Goal: Transaction & Acquisition: Purchase product/service

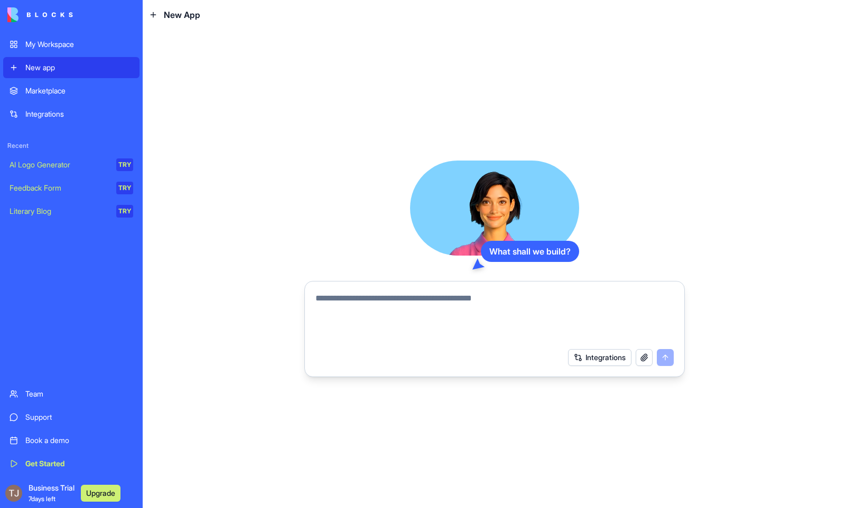
click at [53, 486] on span "Business Trial 7 days left" at bounding box center [52, 493] width 46 height 21
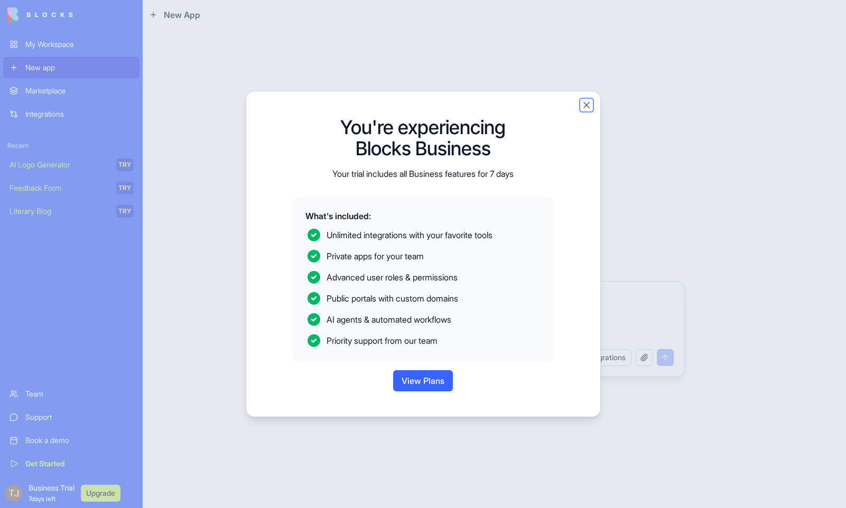
click at [586, 104] on button "Close" at bounding box center [586, 105] width 11 height 11
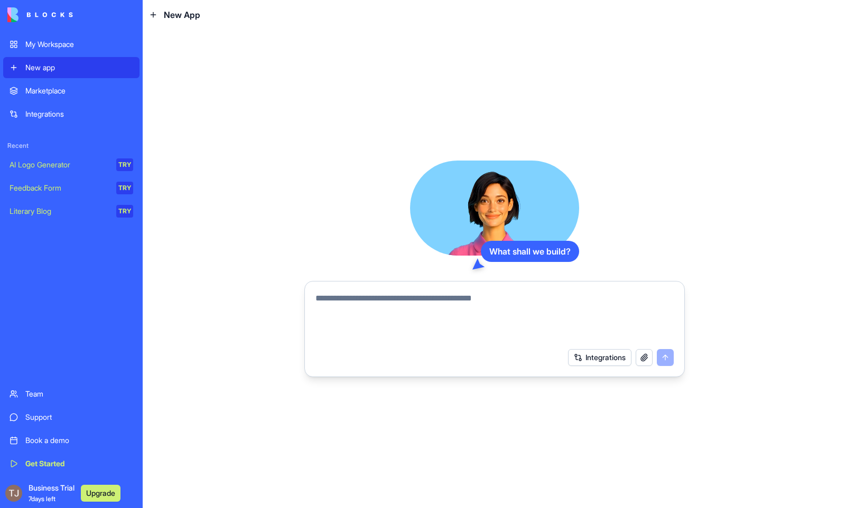
click at [576, 355] on button "Integrations" at bounding box center [599, 357] width 63 height 17
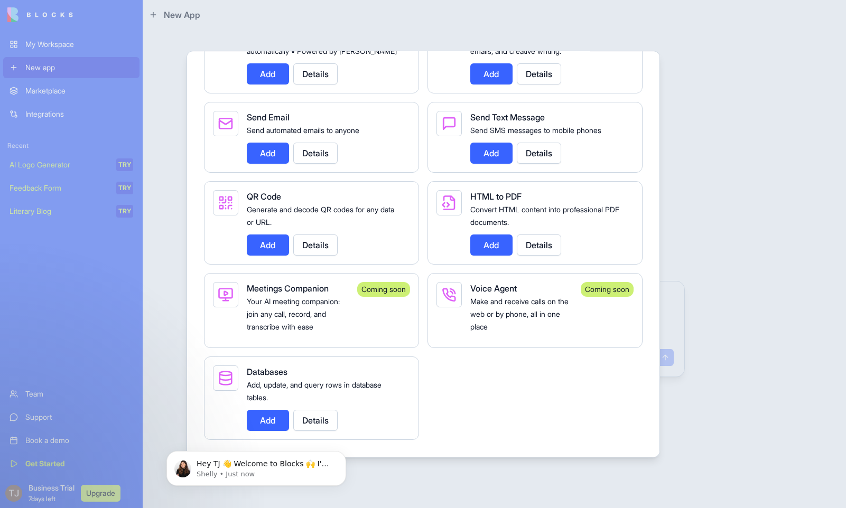
scroll to position [1816, 0]
click at [695, 155] on div at bounding box center [423, 254] width 846 height 508
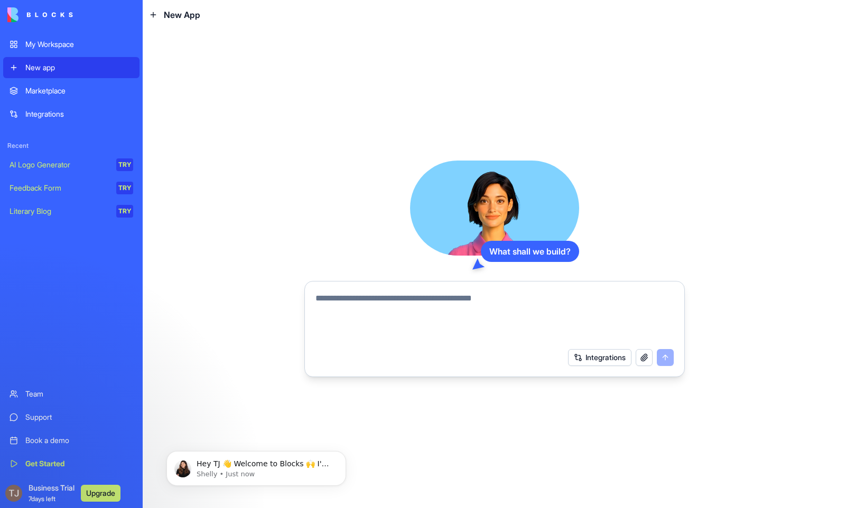
click at [564, 307] on textarea at bounding box center [494, 317] width 358 height 51
paste textarea "**********"
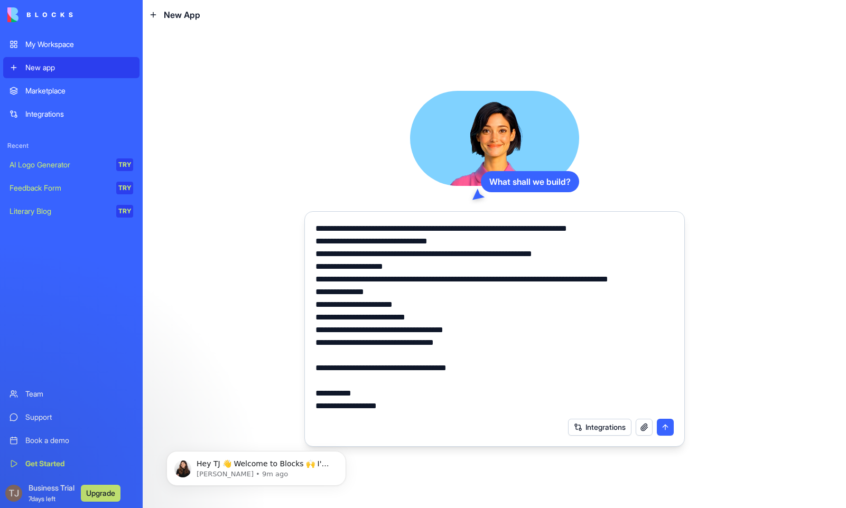
scroll to position [494, 0]
paste textarea "**********"
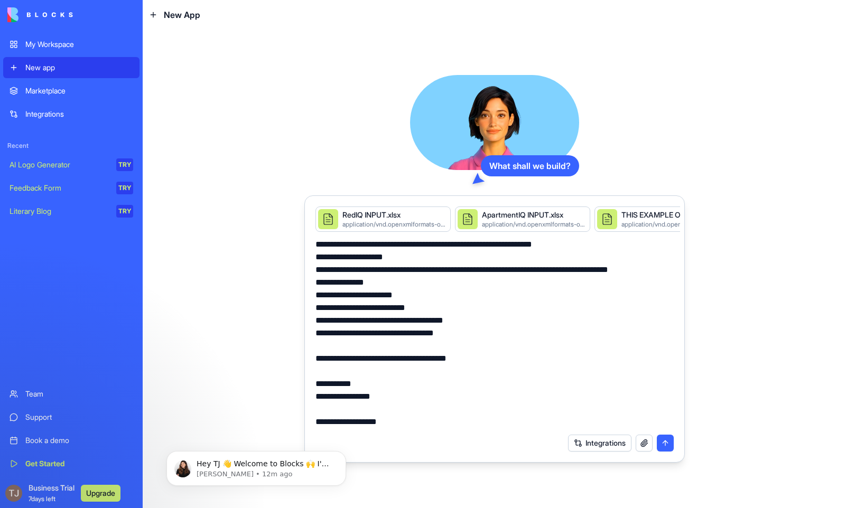
click at [413, 397] on textarea at bounding box center [494, 333] width 358 height 190
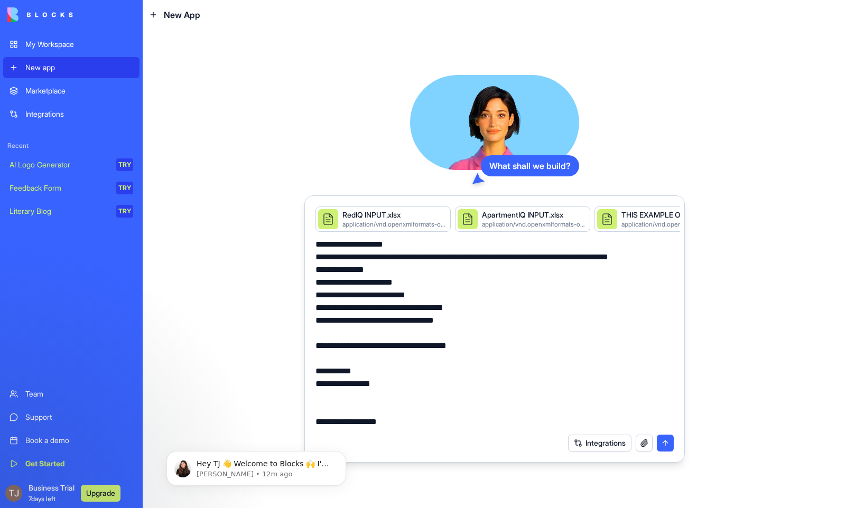
scroll to position [481, 0]
click at [437, 423] on textarea at bounding box center [494, 333] width 358 height 190
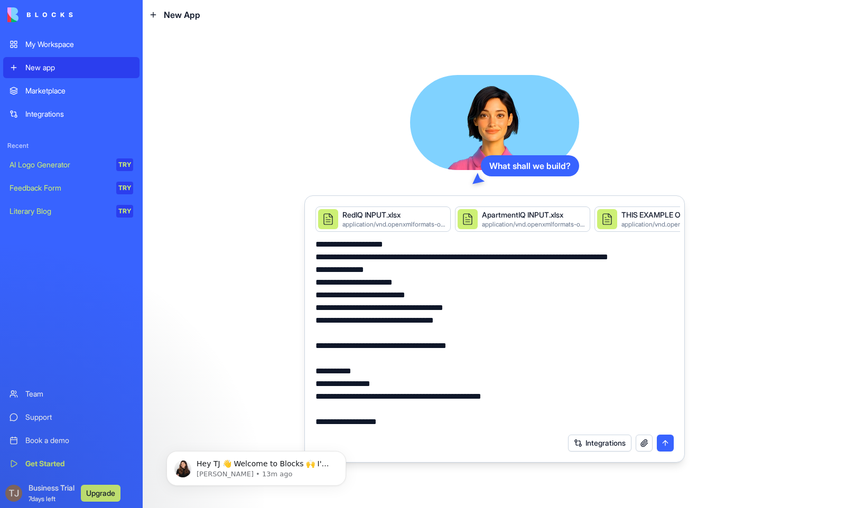
click at [440, 406] on textarea at bounding box center [494, 333] width 358 height 190
click at [440, 422] on textarea at bounding box center [494, 333] width 358 height 190
click at [482, 424] on textarea at bounding box center [494, 333] width 358 height 190
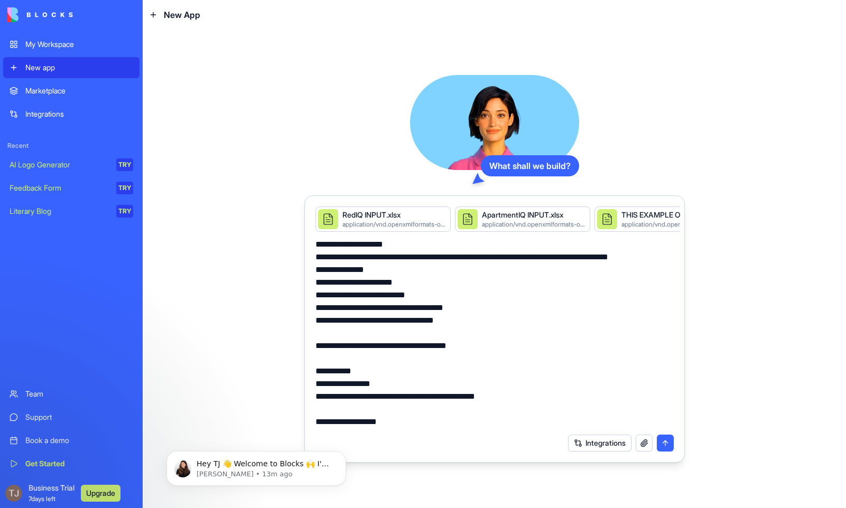
scroll to position [507, 0]
click at [515, 396] on textarea at bounding box center [494, 333] width 358 height 190
type textarea "**********"
click at [668, 445] on button "submit" at bounding box center [664, 443] width 17 height 17
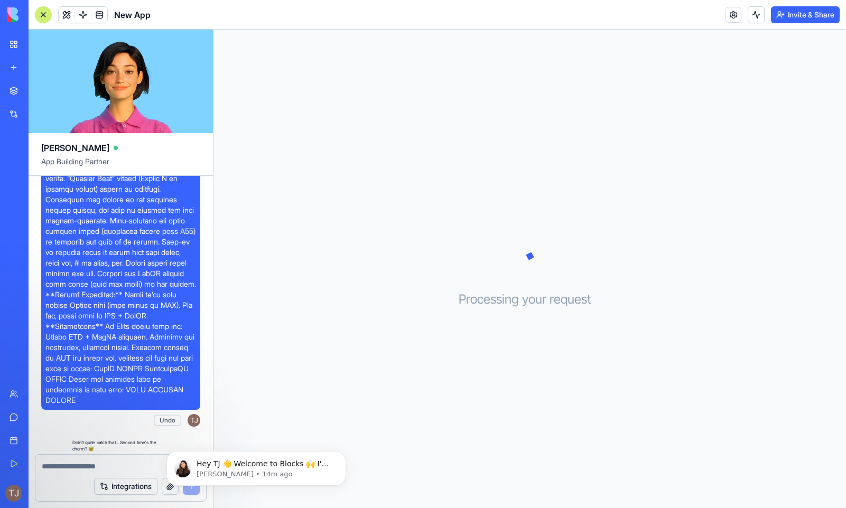
scroll to position [470, 0]
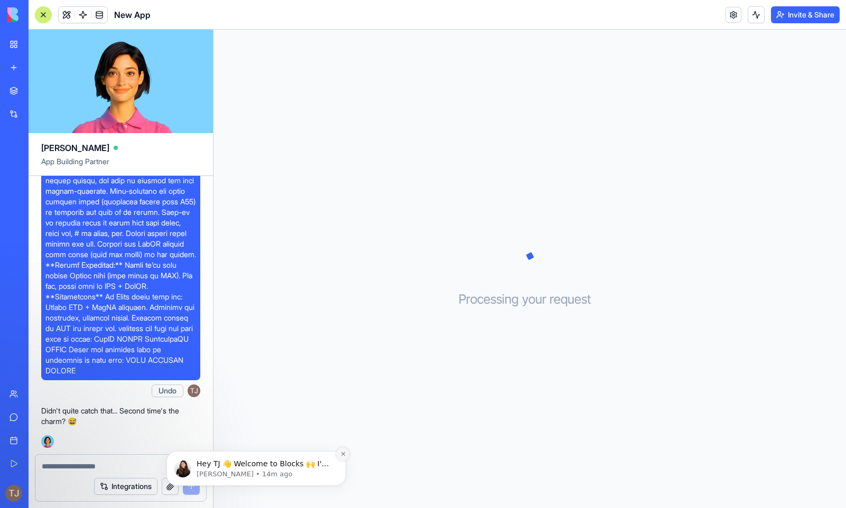
click at [342, 455] on icon "Dismiss notification" at bounding box center [343, 454] width 6 height 6
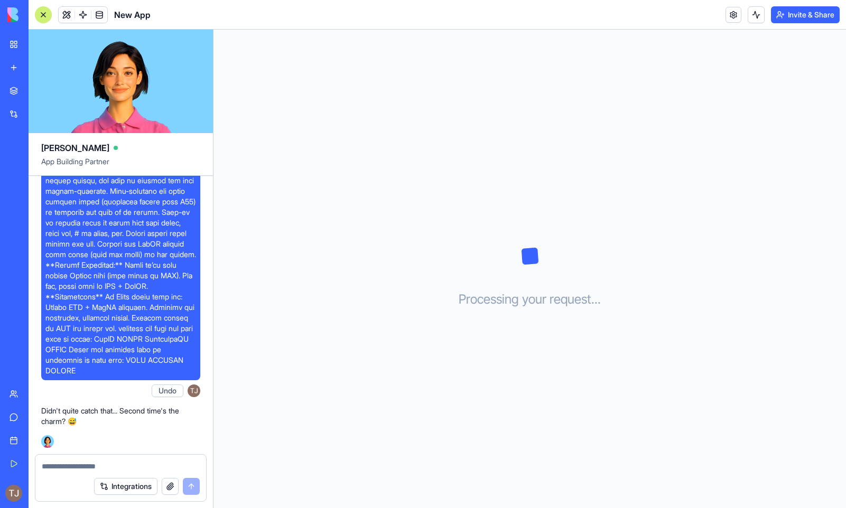
click at [151, 466] on textarea at bounding box center [121, 466] width 158 height 11
click at [161, 465] on textarea at bounding box center [121, 466] width 158 height 11
click at [121, 465] on textarea at bounding box center [121, 466] width 158 height 11
type textarea "**********"
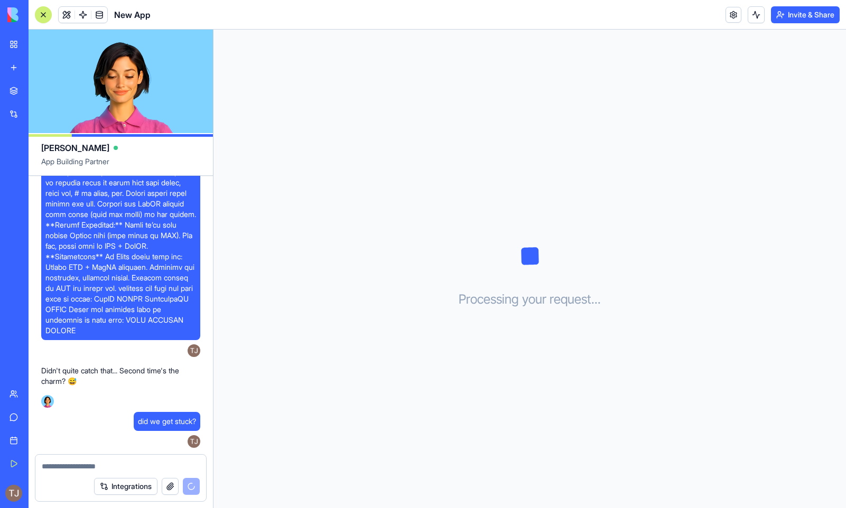
scroll to position [715, 0]
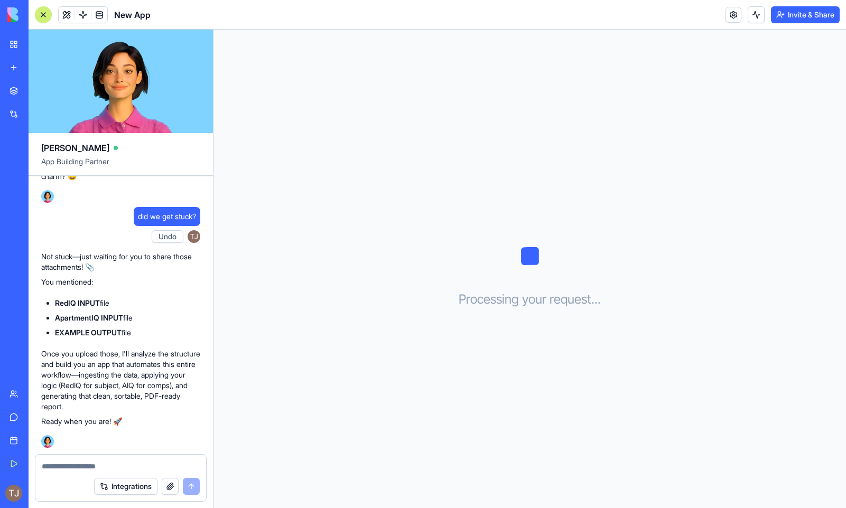
click at [169, 485] on button "button" at bounding box center [170, 486] width 17 height 17
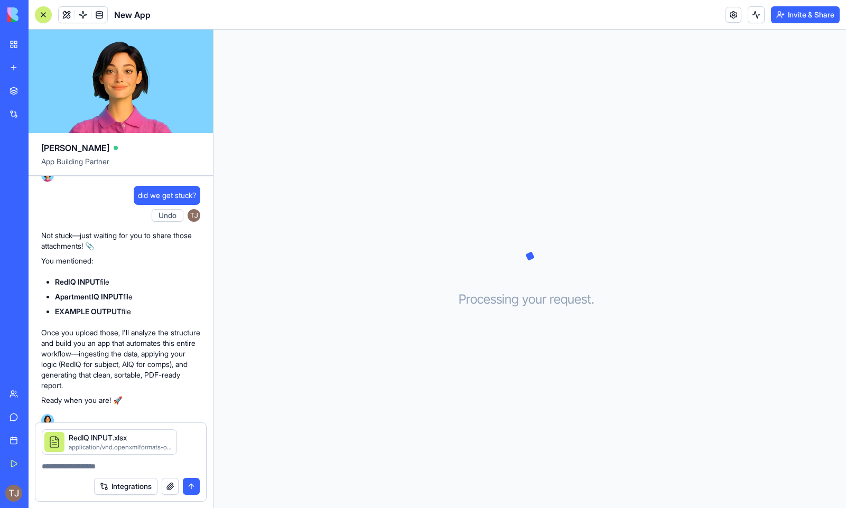
click at [168, 487] on button "button" at bounding box center [170, 486] width 17 height 17
click at [167, 488] on button "button" at bounding box center [170, 486] width 17 height 17
click at [166, 487] on button "button" at bounding box center [170, 486] width 17 height 17
click at [193, 490] on button "submit" at bounding box center [191, 486] width 17 height 17
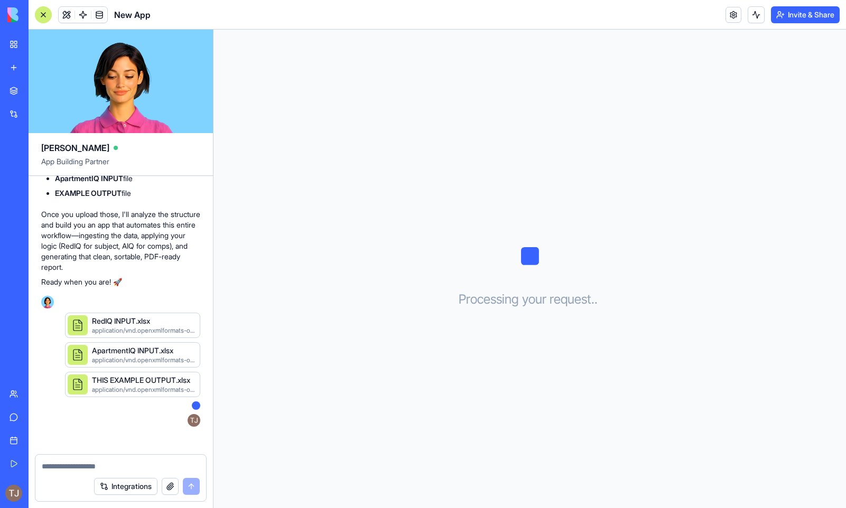
scroll to position [884, 0]
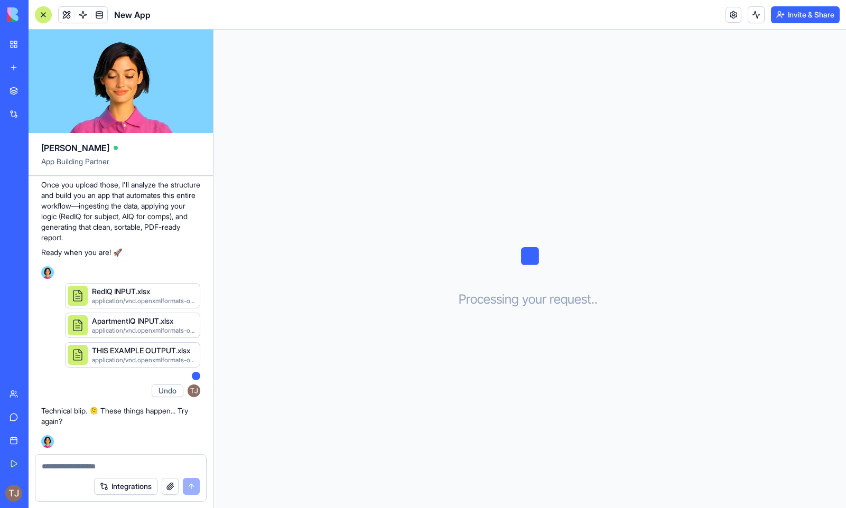
drag, startPoint x: 257, startPoint y: 290, endPoint x: 250, endPoint y: 288, distance: 7.7
click at [170, 485] on button "button" at bounding box center [170, 486] width 17 height 17
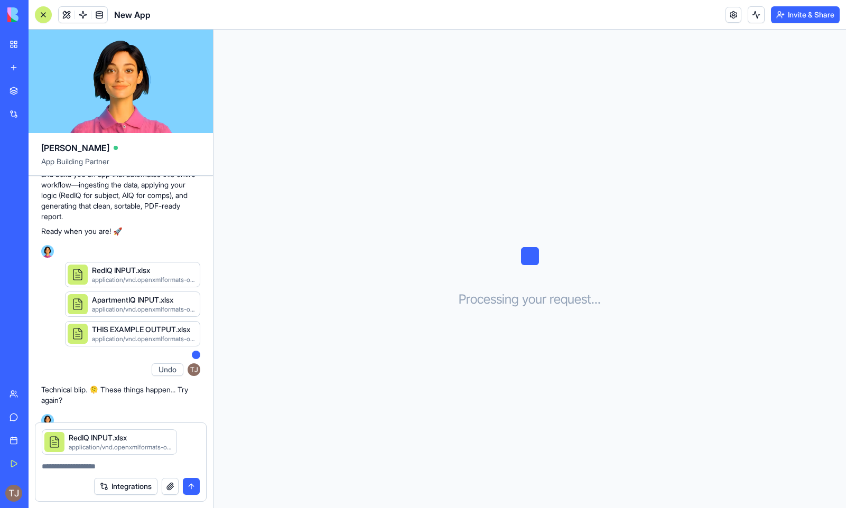
click at [189, 482] on button "submit" at bounding box center [191, 486] width 17 height 17
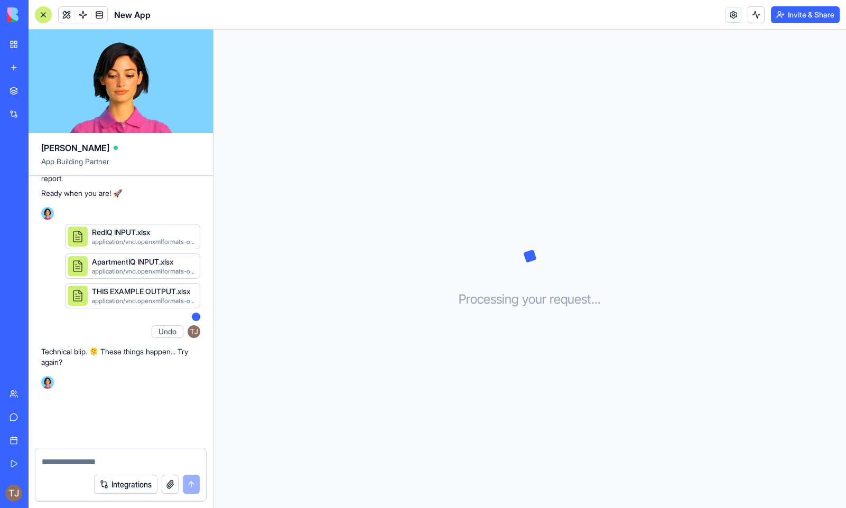
click at [189, 482] on div "Integrations" at bounding box center [147, 484] width 106 height 19
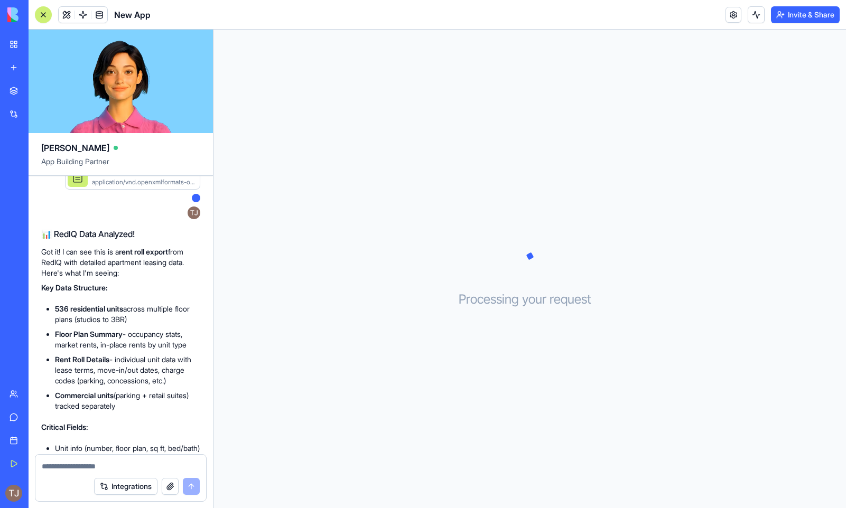
scroll to position [1302, 0]
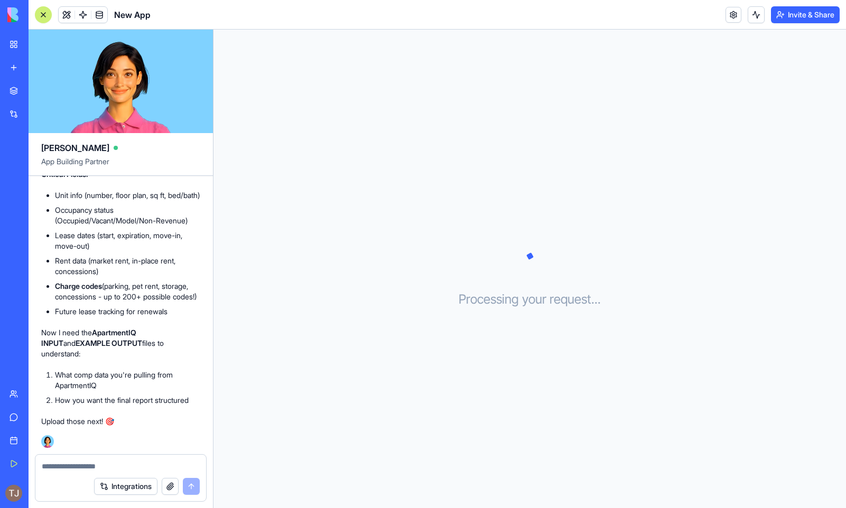
click at [172, 489] on button "button" at bounding box center [170, 486] width 17 height 17
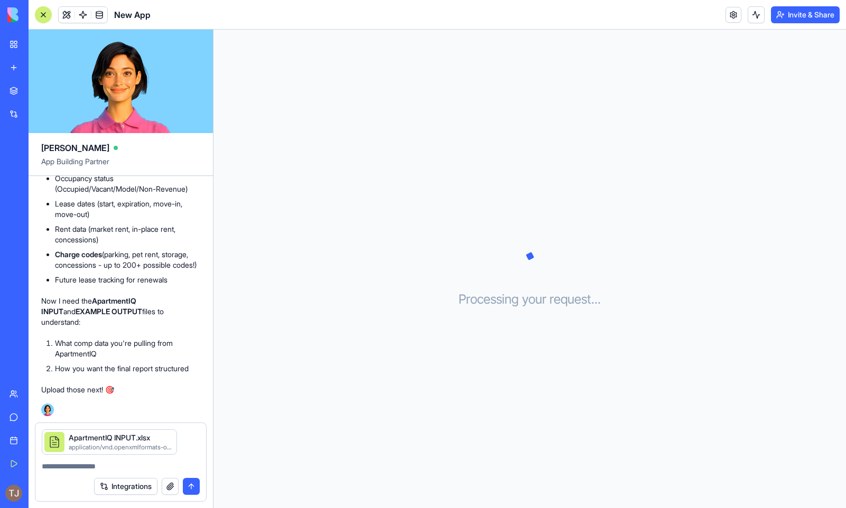
click at [190, 487] on button "submit" at bounding box center [191, 486] width 17 height 17
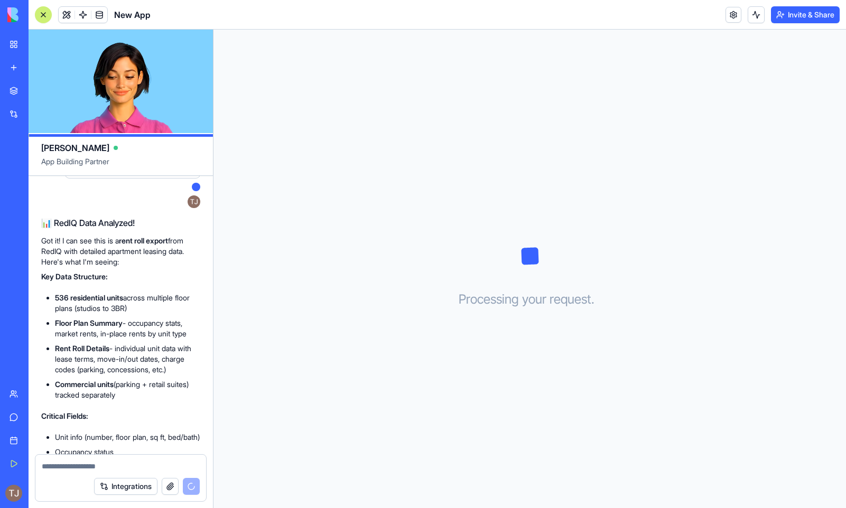
scroll to position [1361, 0]
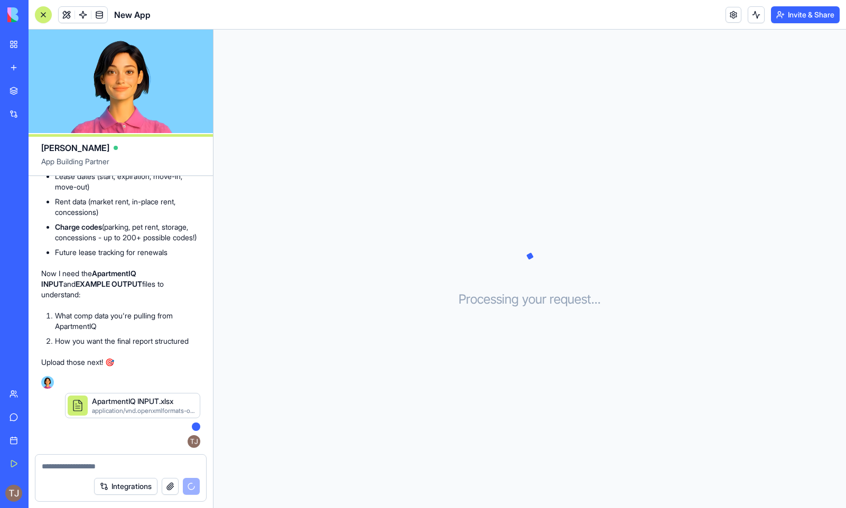
click at [146, 461] on textarea at bounding box center [121, 466] width 158 height 11
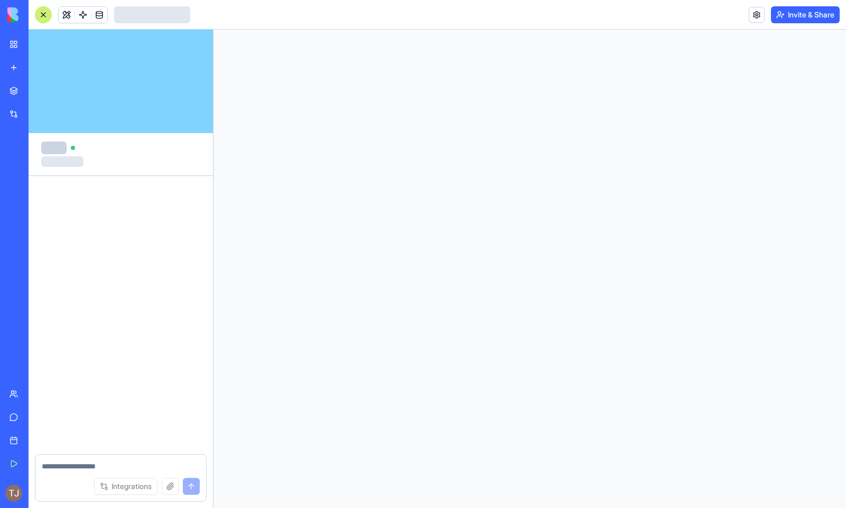
scroll to position [1361, 0]
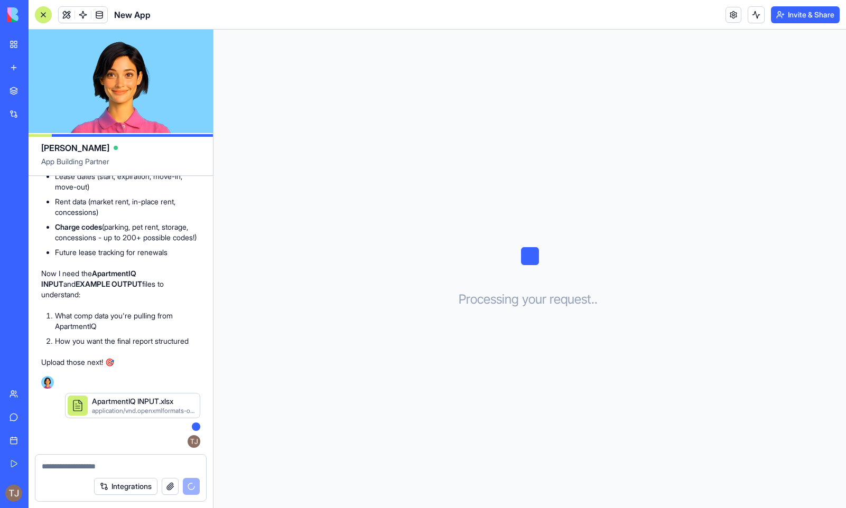
click at [144, 432] on div "ApartmentIQ INPUT.xlsx application/vnd.openxmlformats-officedocument.spreadshee…" at bounding box center [120, 420] width 159 height 55
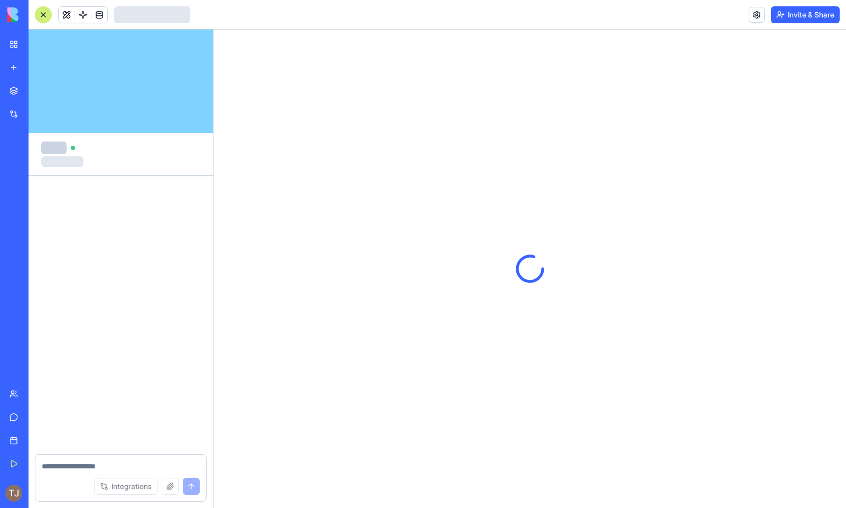
scroll to position [1361, 0]
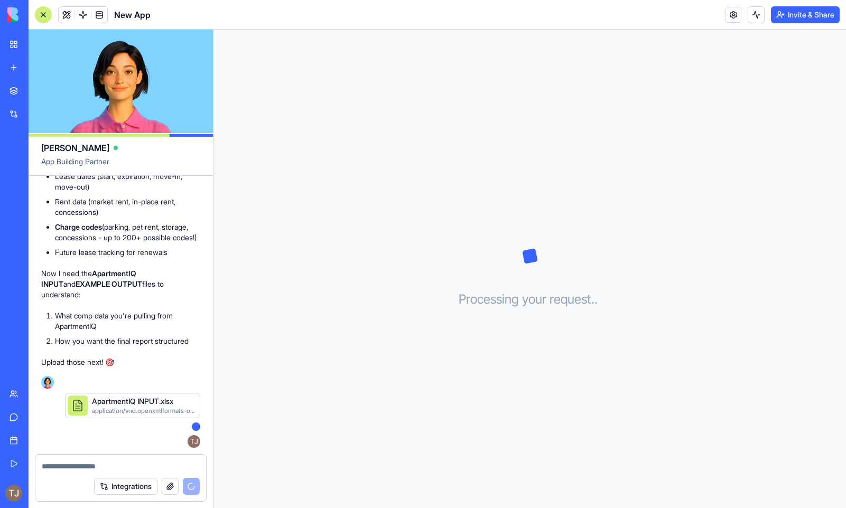
scroll to position [2171, 0]
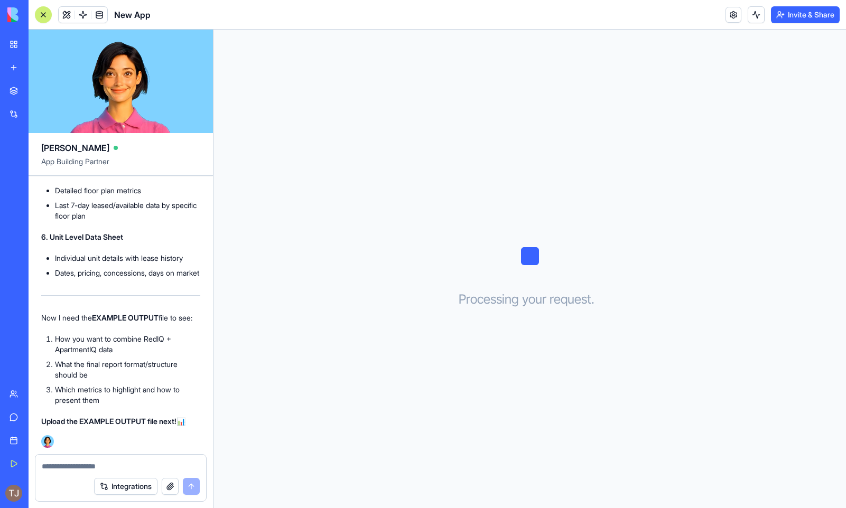
click at [169, 488] on button "button" at bounding box center [170, 486] width 17 height 17
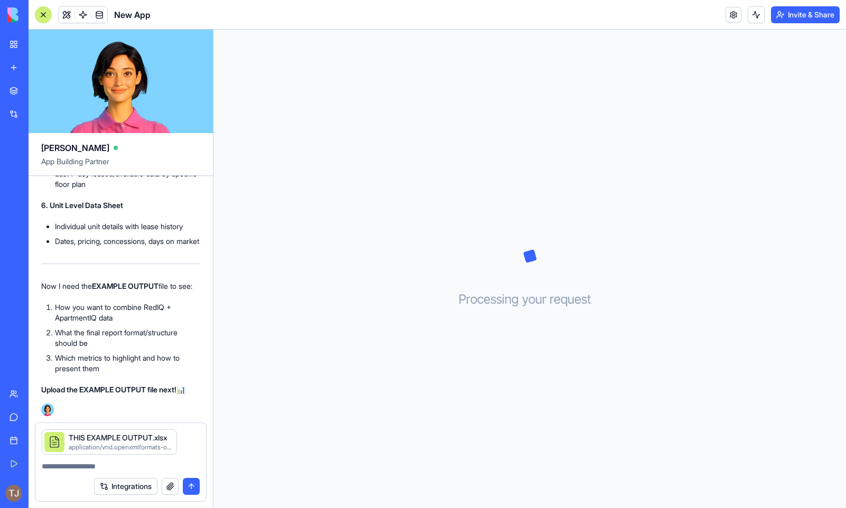
click at [194, 487] on button "submit" at bounding box center [191, 486] width 17 height 17
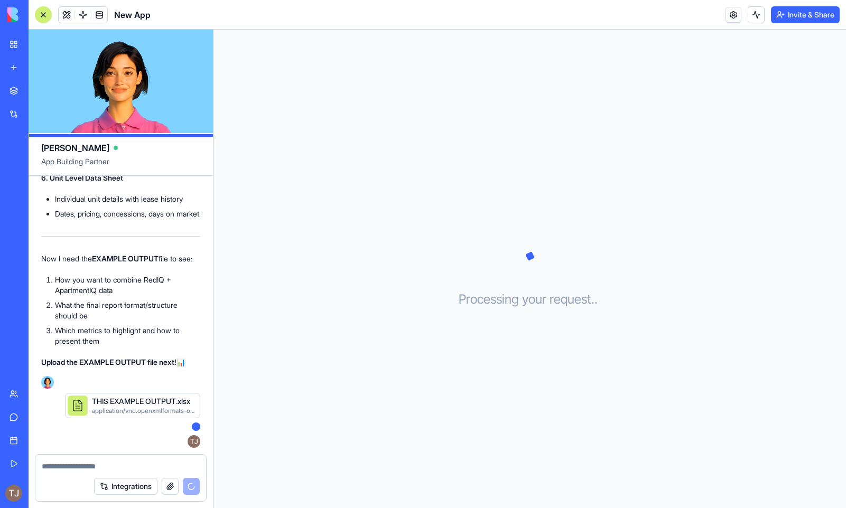
click at [185, 464] on textarea at bounding box center [121, 466] width 158 height 11
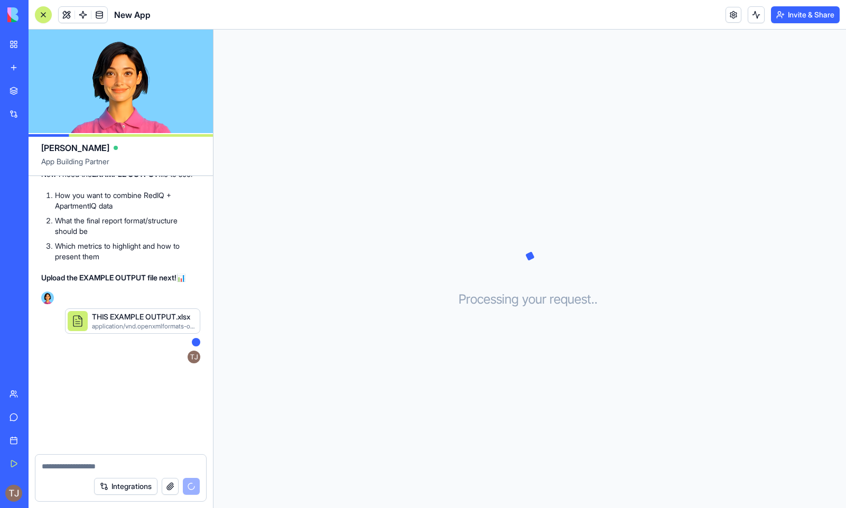
scroll to position [3324, 0]
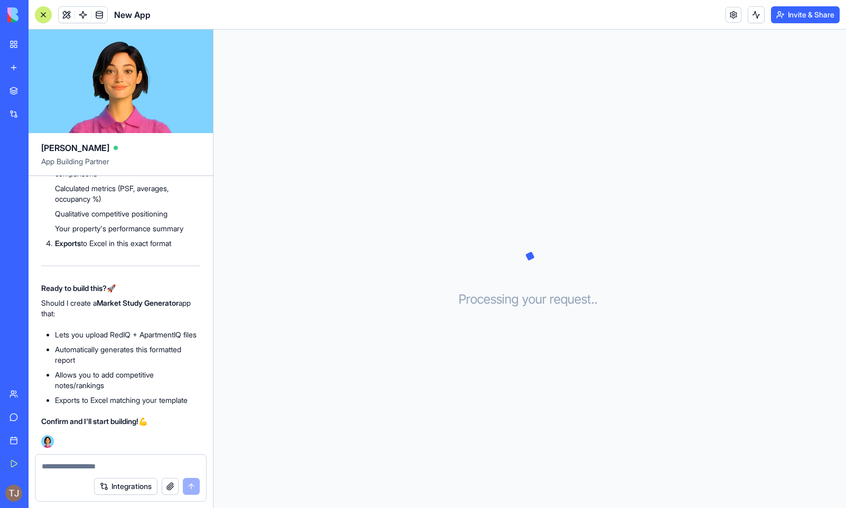
type textarea "*"
type textarea "**********"
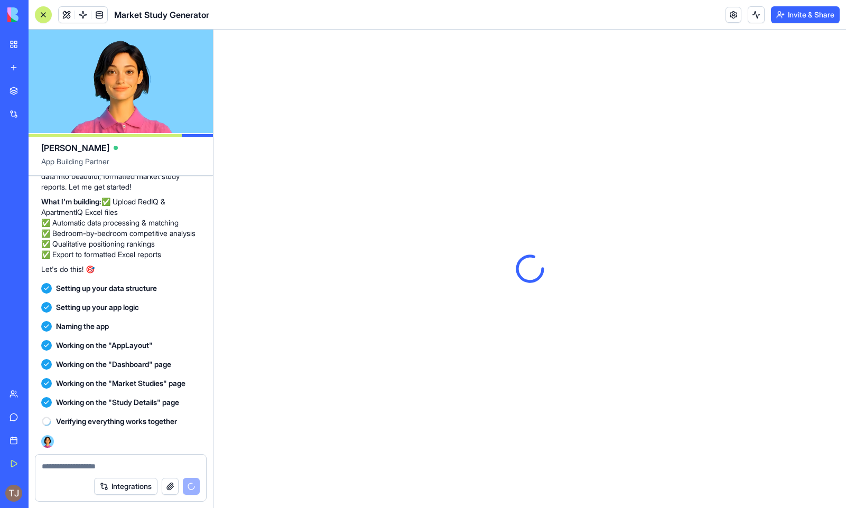
scroll to position [0, 0]
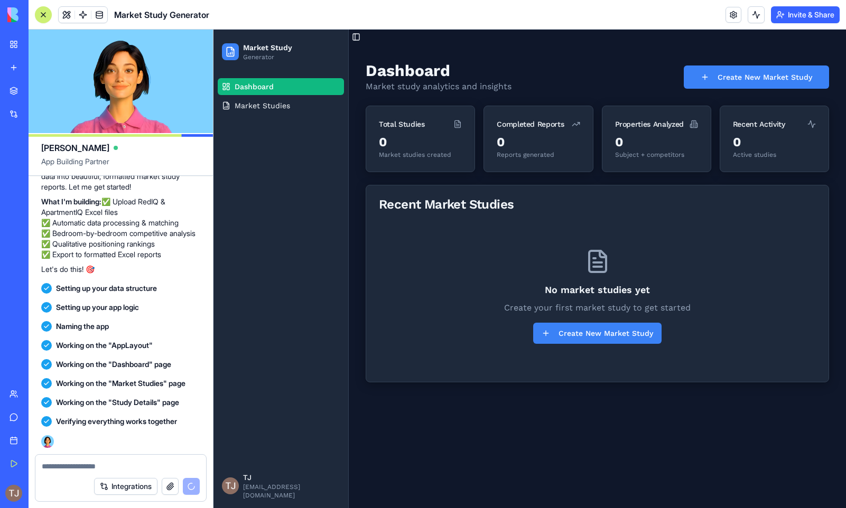
scroll to position [3955, 0]
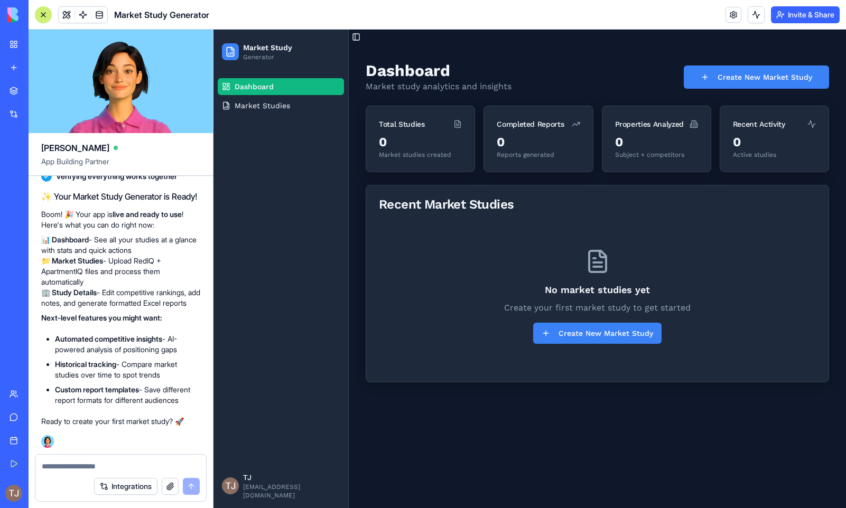
click at [691, 263] on div "No market studies yet Create your first market study to get started Create New …" at bounding box center [597, 296] width 437 height 146
click at [578, 334] on button "Create New Market Study" at bounding box center [597, 333] width 128 height 21
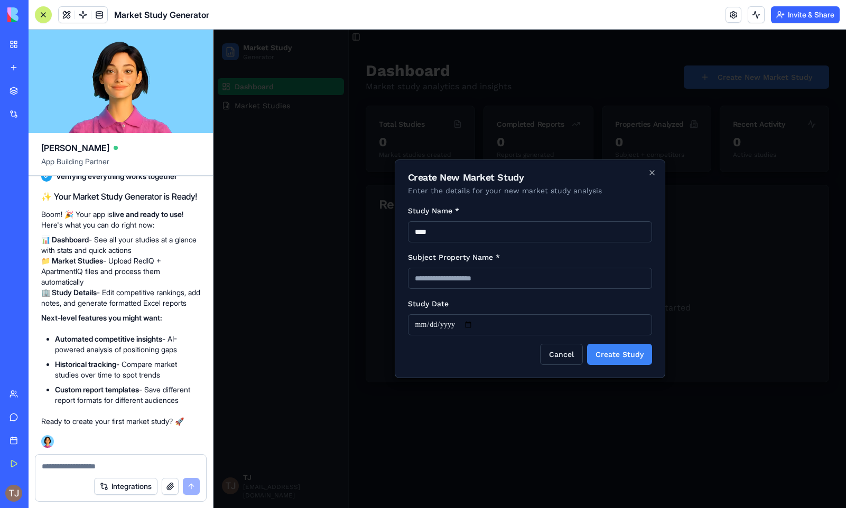
type input "****"
click at [608, 273] on input "Subject Property Name *" at bounding box center [530, 278] width 244 height 21
type input "**********"
click at [581, 326] on input "Study Date" at bounding box center [530, 324] width 244 height 21
click at [479, 325] on input "Study Date" at bounding box center [530, 324] width 244 height 21
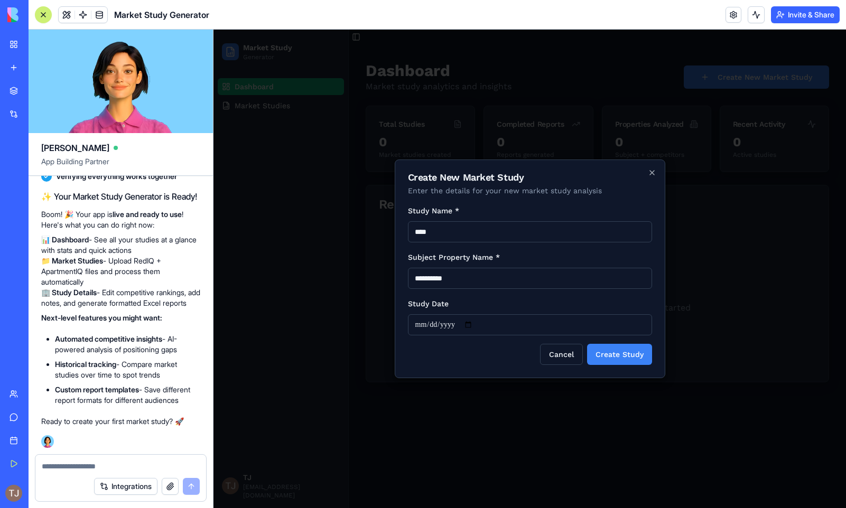
type input "**********"
click at [617, 355] on button "Create Study" at bounding box center [619, 354] width 65 height 21
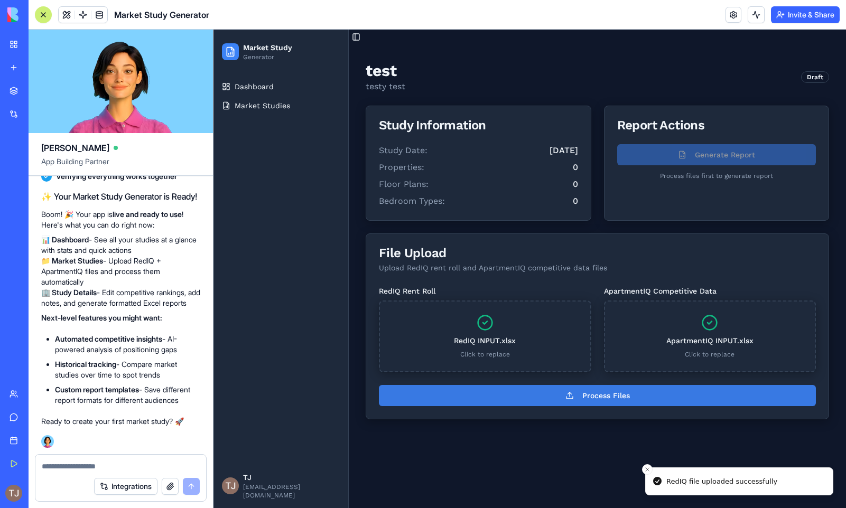
click at [604, 398] on button "Process Files" at bounding box center [597, 395] width 437 height 21
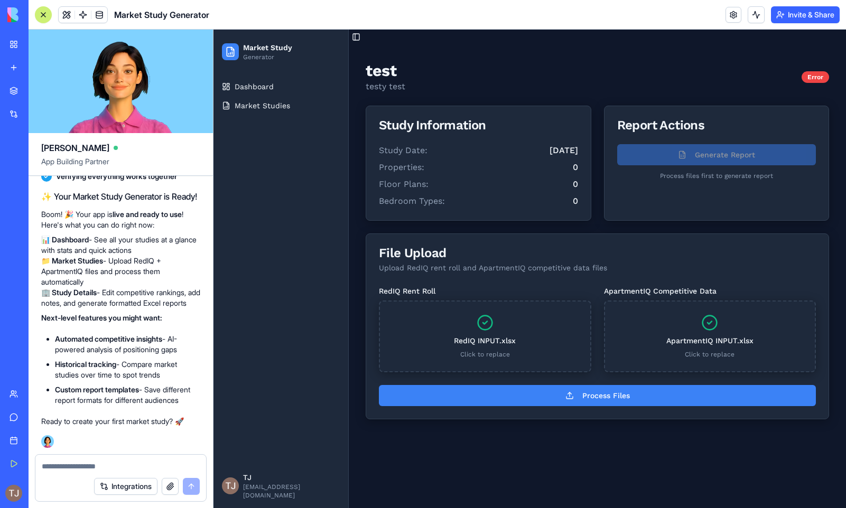
click at [159, 463] on textarea at bounding box center [121, 466] width 158 height 11
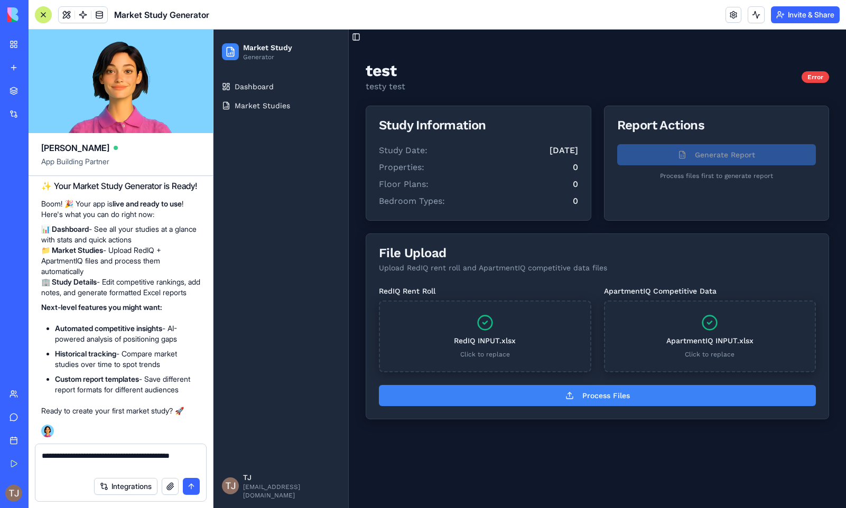
type textarea "**********"
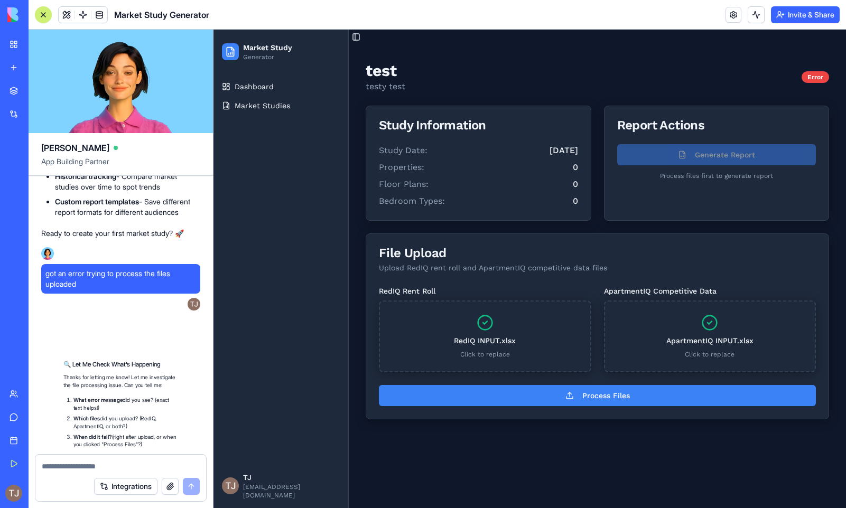
scroll to position [4350, 0]
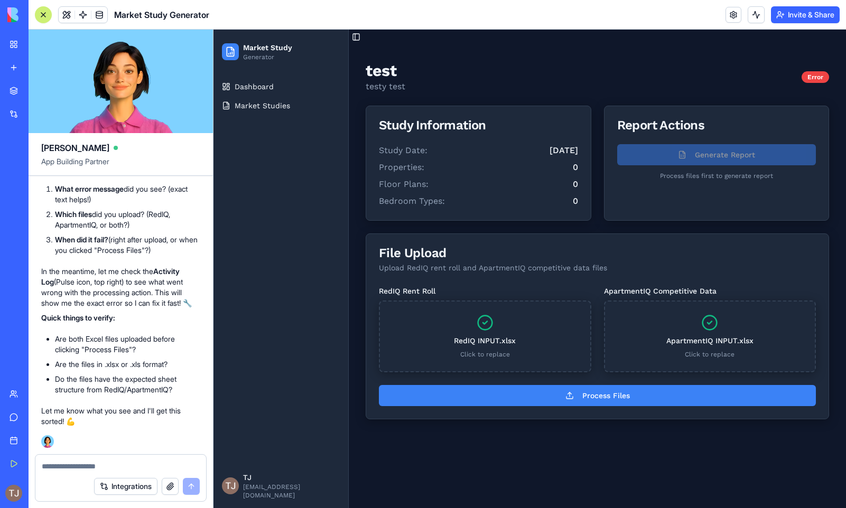
click at [155, 467] on textarea at bounding box center [121, 466] width 158 height 11
type textarea "**********"
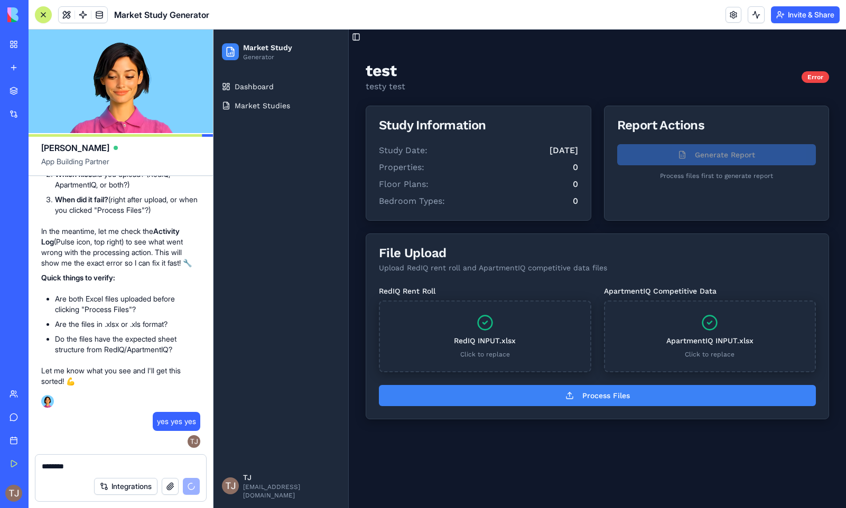
scroll to position [4686, 0]
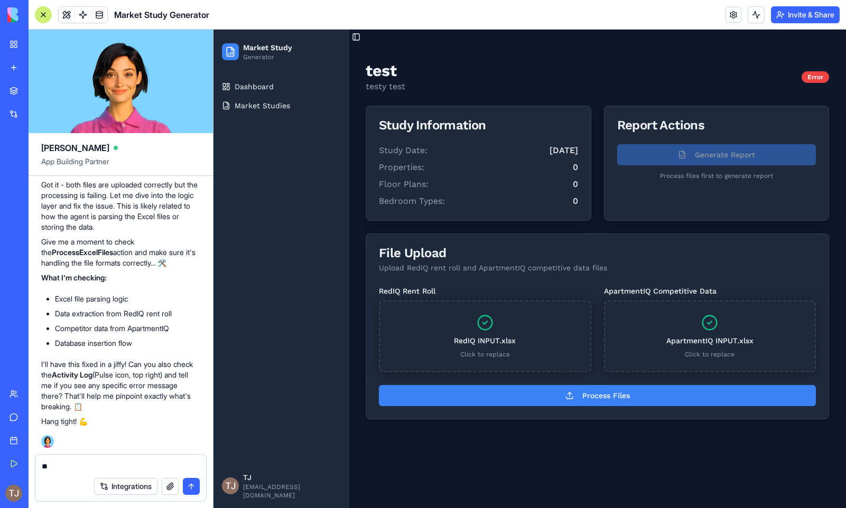
type textarea "*"
click at [754, 18] on button at bounding box center [755, 14] width 17 height 17
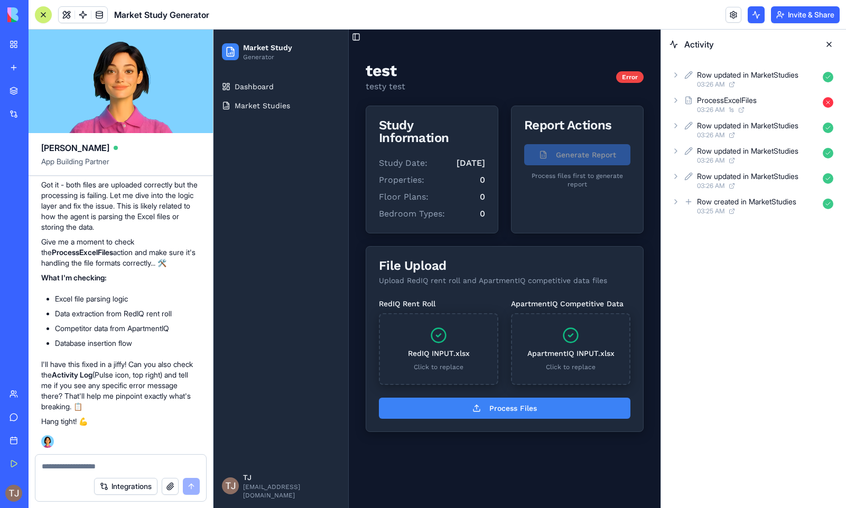
click at [790, 101] on div "ProcessExcelFiles" at bounding box center [757, 100] width 121 height 11
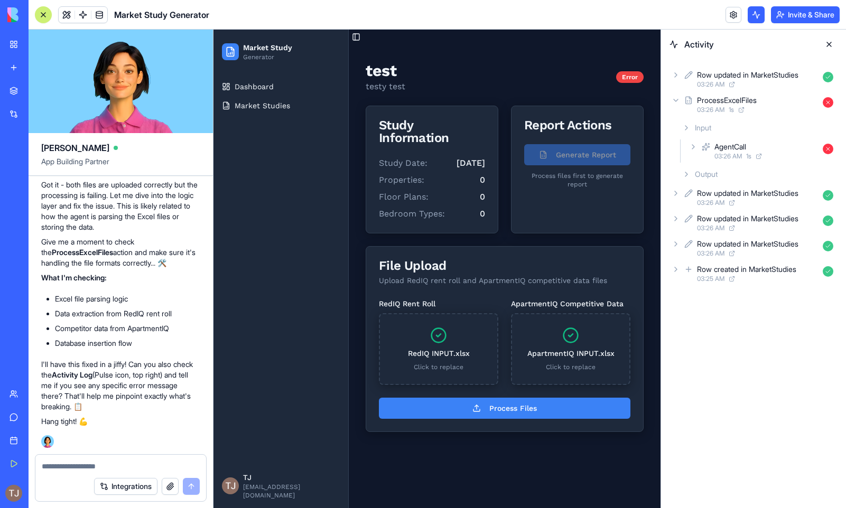
click at [776, 129] on div "Input" at bounding box center [758, 127] width 160 height 19
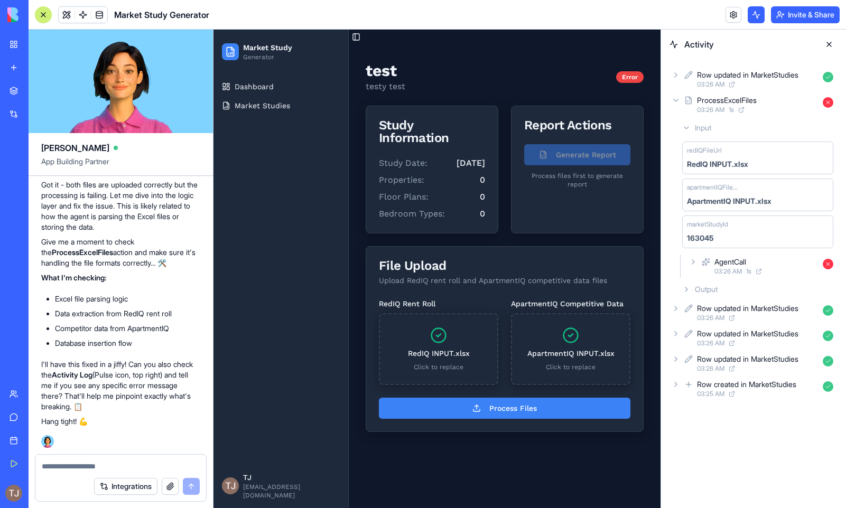
click at [783, 265] on div "AgentCall" at bounding box center [766, 262] width 104 height 11
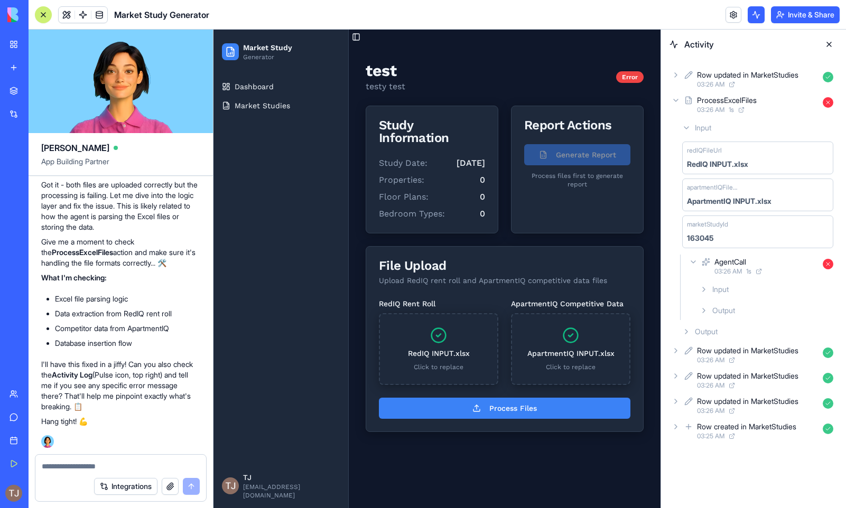
click at [780, 290] on div "Input" at bounding box center [766, 289] width 142 height 19
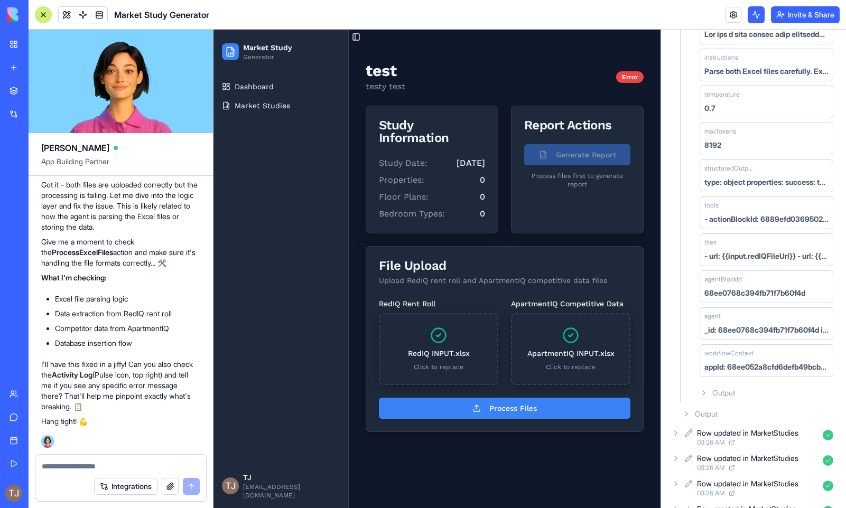
scroll to position [329, 0]
click at [730, 393] on span "Output" at bounding box center [723, 392] width 23 height 11
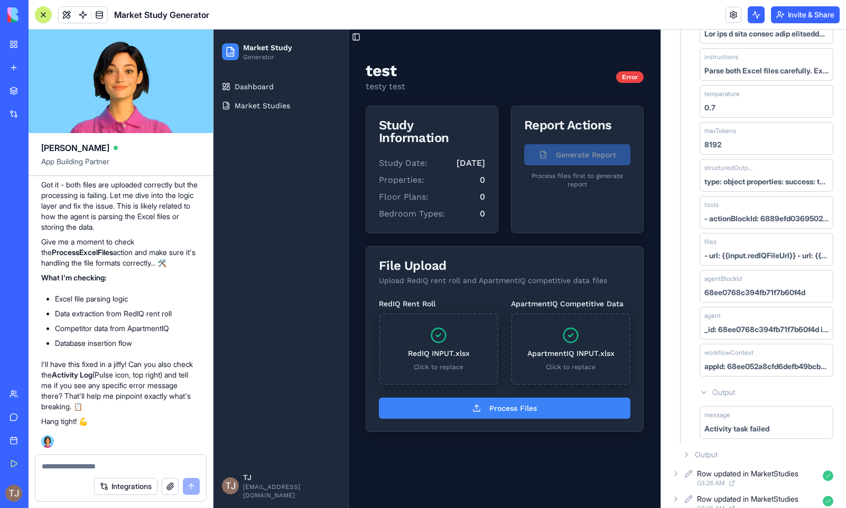
click at [163, 464] on textarea at bounding box center [121, 466] width 158 height 11
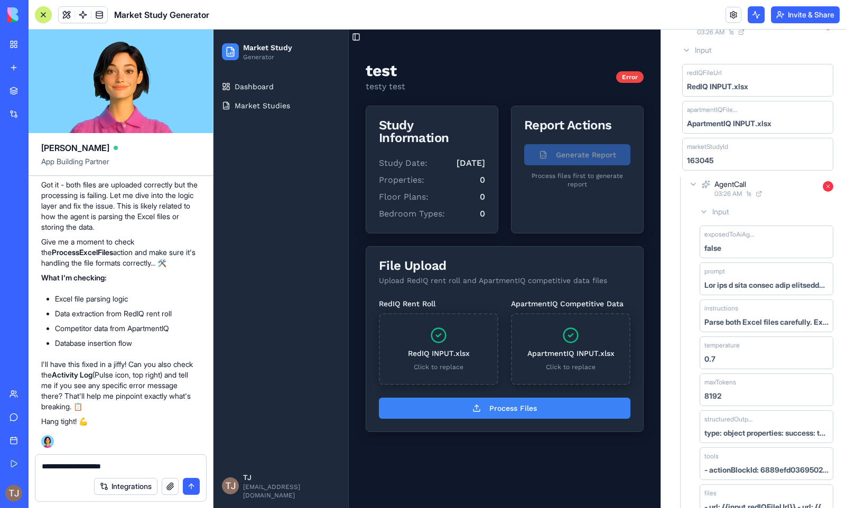
scroll to position [1, 0]
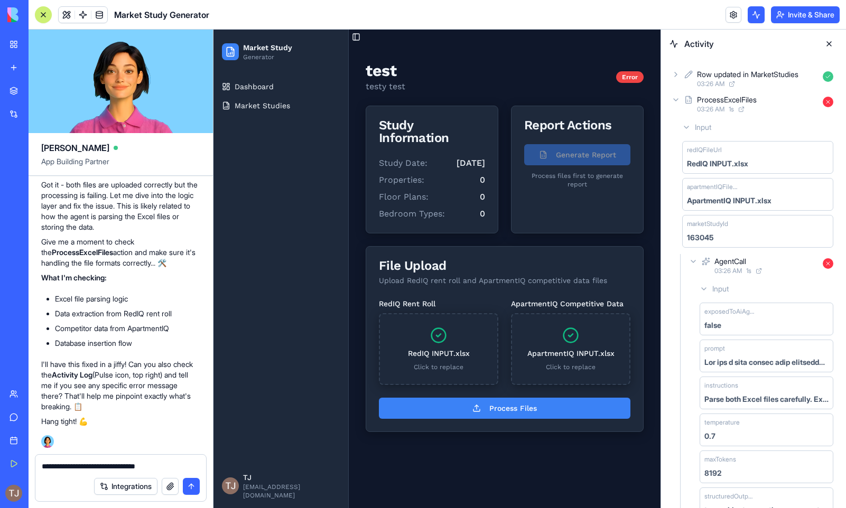
type textarea "**********"
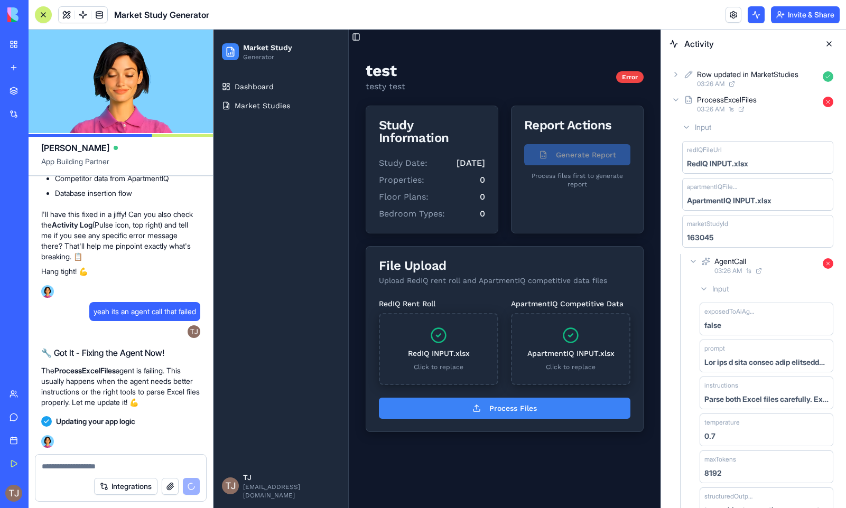
scroll to position [5113, 0]
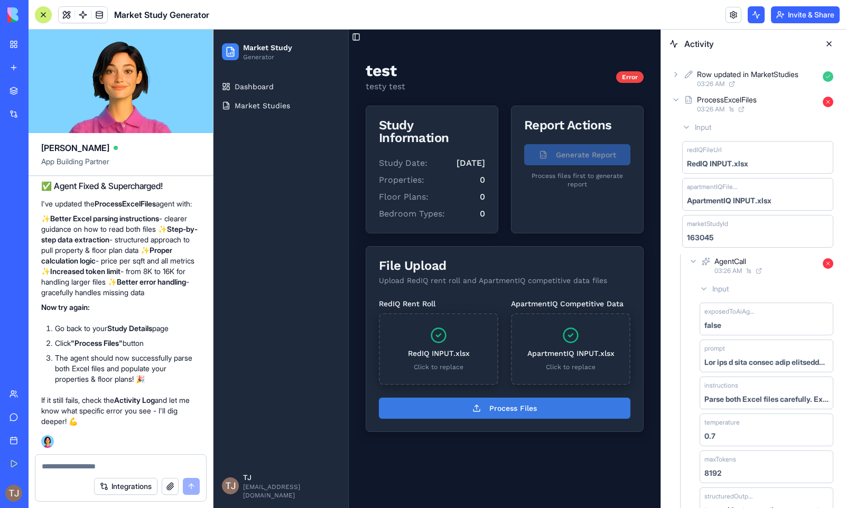
click at [497, 412] on button "Process Files" at bounding box center [504, 408] width 251 height 21
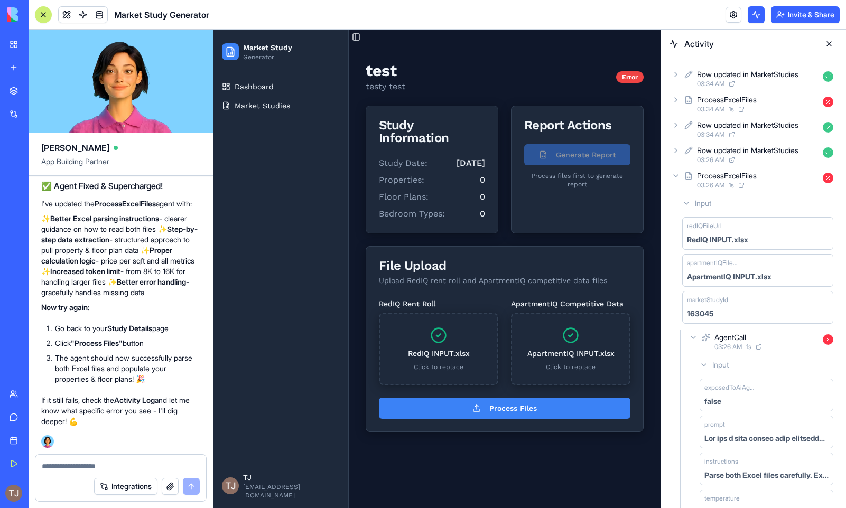
click at [828, 44] on button at bounding box center [828, 43] width 17 height 17
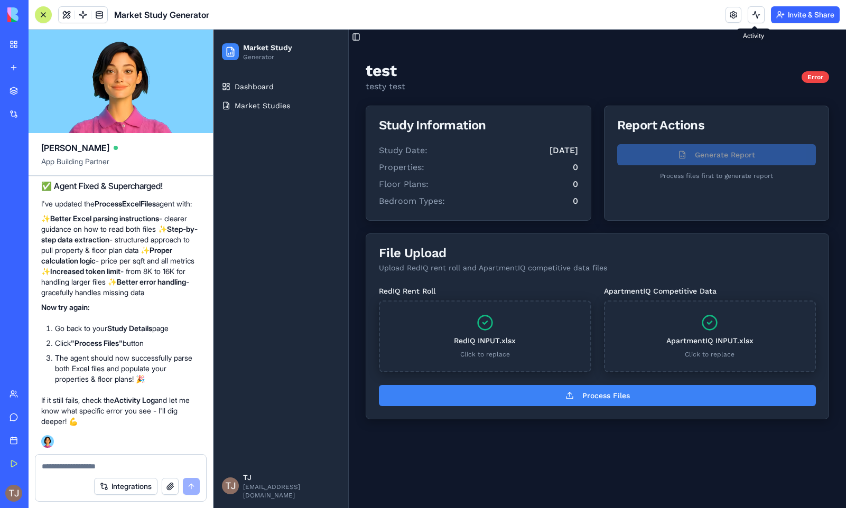
click at [754, 17] on button at bounding box center [755, 14] width 17 height 17
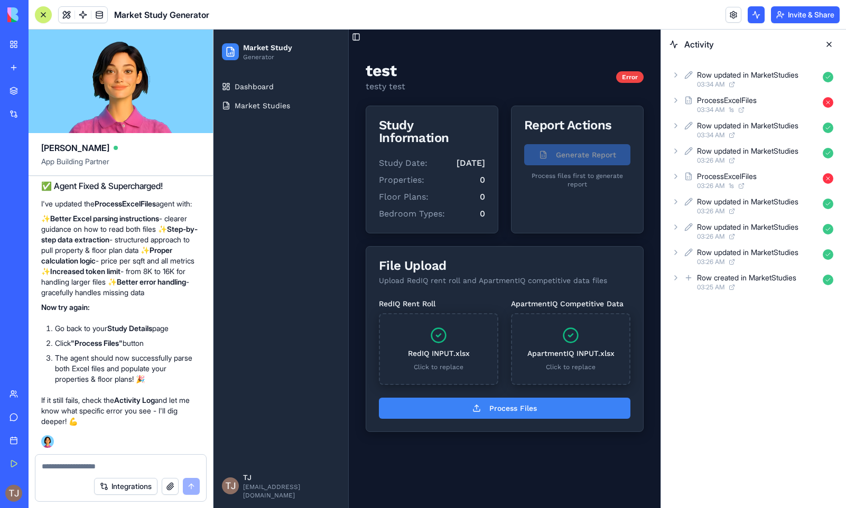
click at [741, 173] on div "ProcessExcelFiles" at bounding box center [727, 176] width 60 height 11
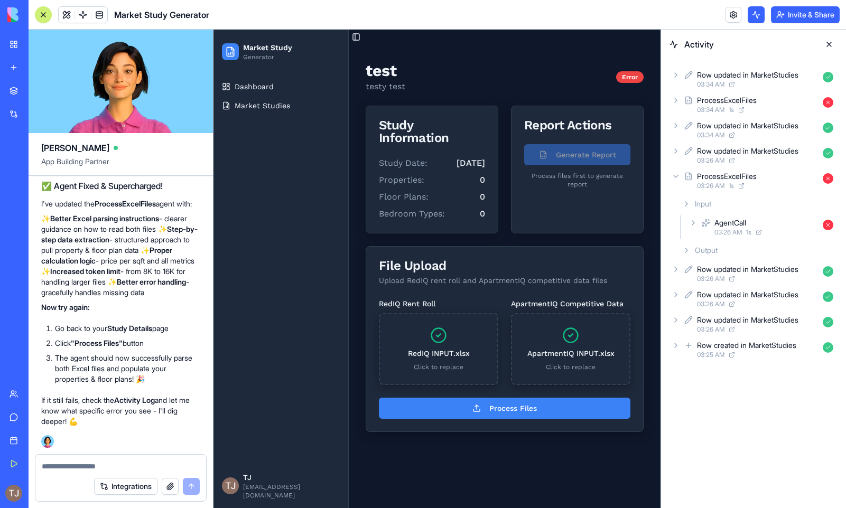
click at [709, 229] on icon at bounding box center [705, 223] width 8 height 13
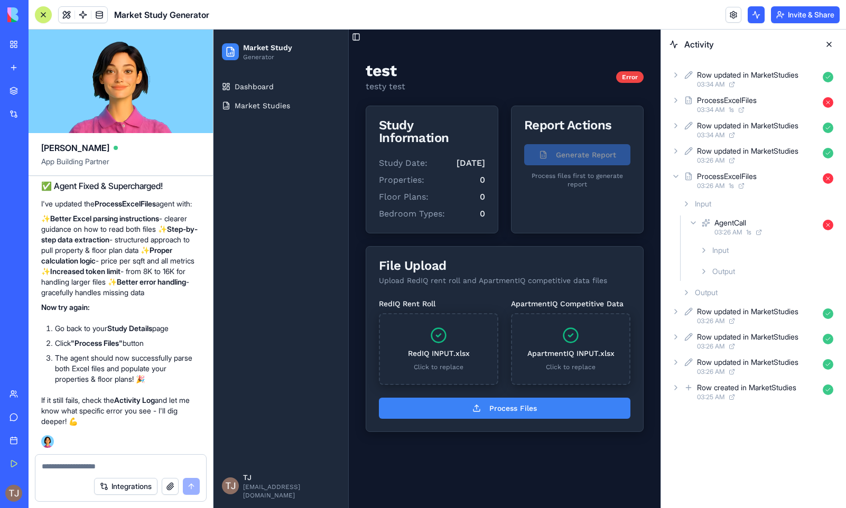
click at [706, 251] on icon at bounding box center [703, 250] width 8 height 8
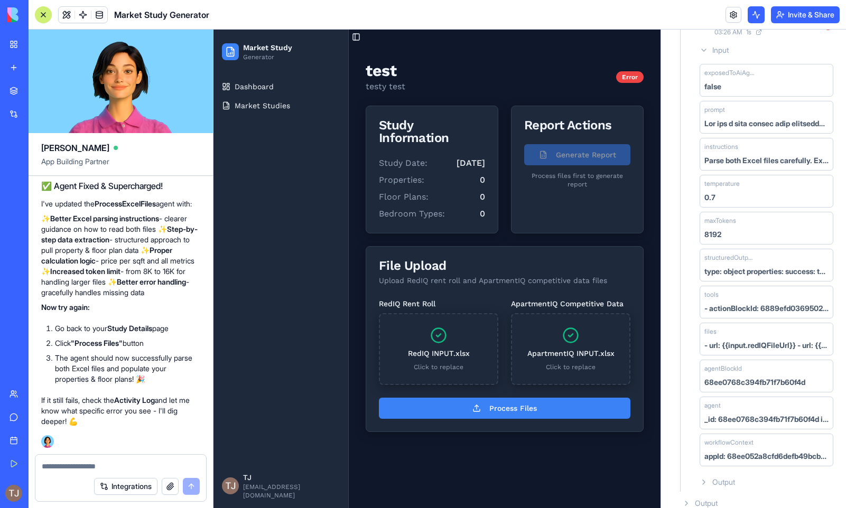
scroll to position [184, 0]
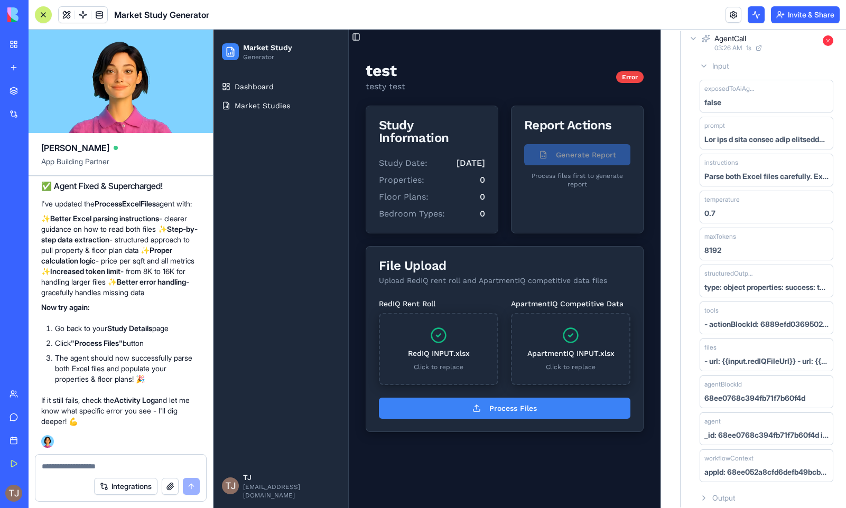
click at [175, 485] on button "button" at bounding box center [170, 486] width 17 height 17
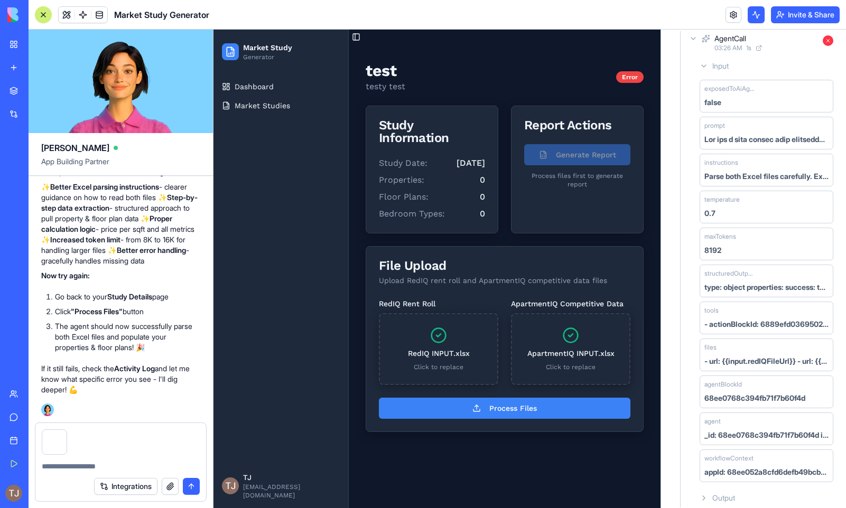
click at [85, 466] on textarea at bounding box center [121, 466] width 158 height 11
type textarea "**********"
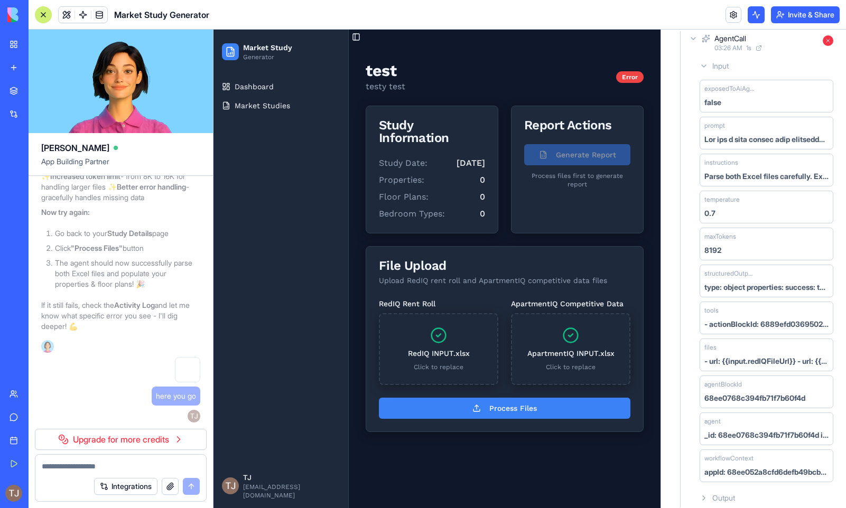
click at [131, 439] on link "Upgrade for more credits" at bounding box center [121, 439] width 172 height 21
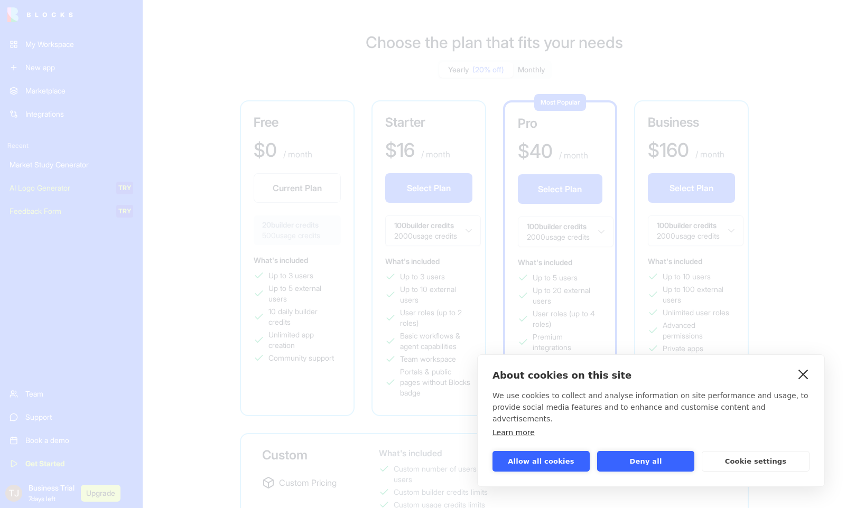
click at [803, 382] on link "close" at bounding box center [803, 373] width 16 height 17
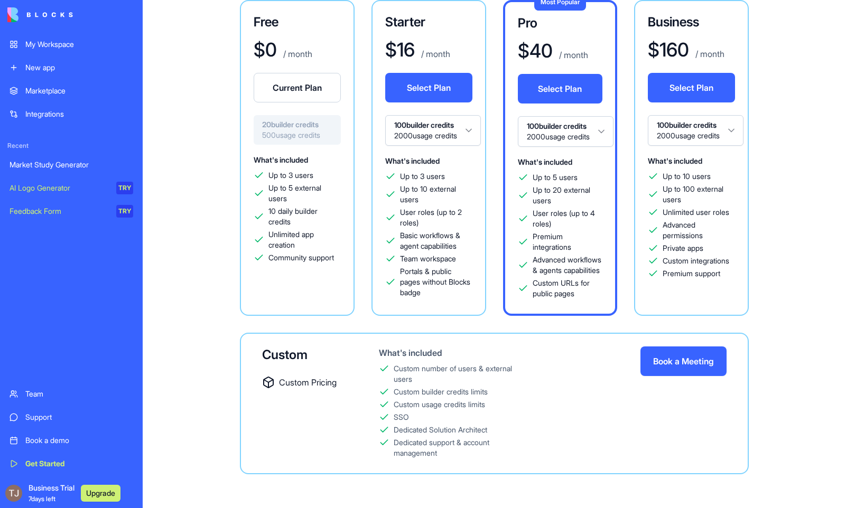
scroll to position [111, 0]
click at [567, 83] on button "Select Plan" at bounding box center [560, 89] width 85 height 30
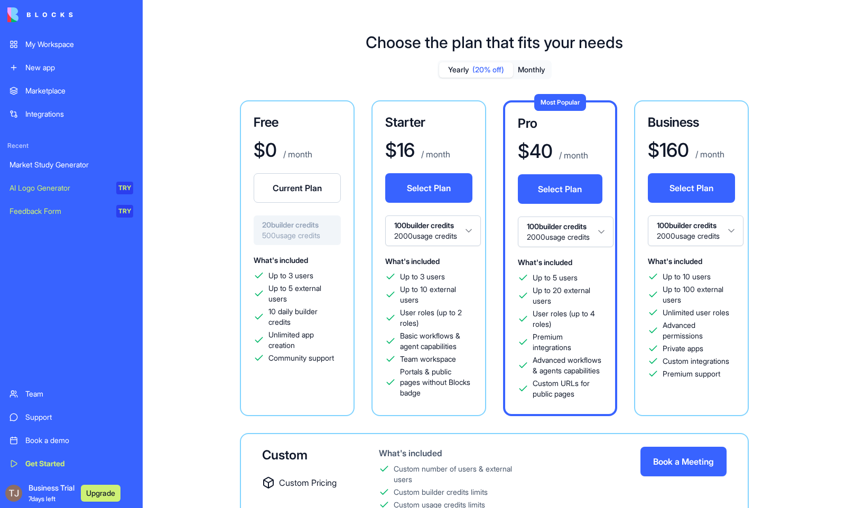
click at [530, 70] on button "Monthly" at bounding box center [531, 69] width 37 height 15
click at [555, 183] on button "Select Plan" at bounding box center [560, 189] width 85 height 30
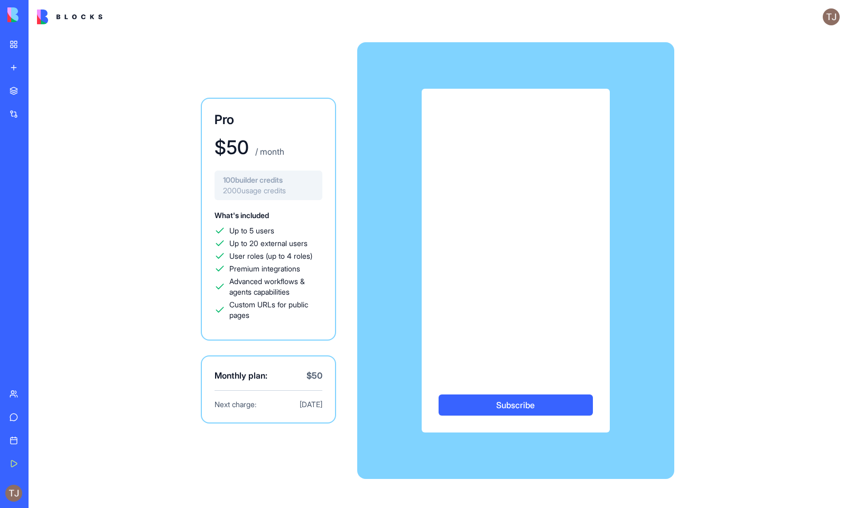
click at [270, 68] on div "Pro $ 50 / month 100 builder credits 2000 usage credits What's included Up to 5…" at bounding box center [437, 261] width 676 height 454
